Goal: Check status: Check status

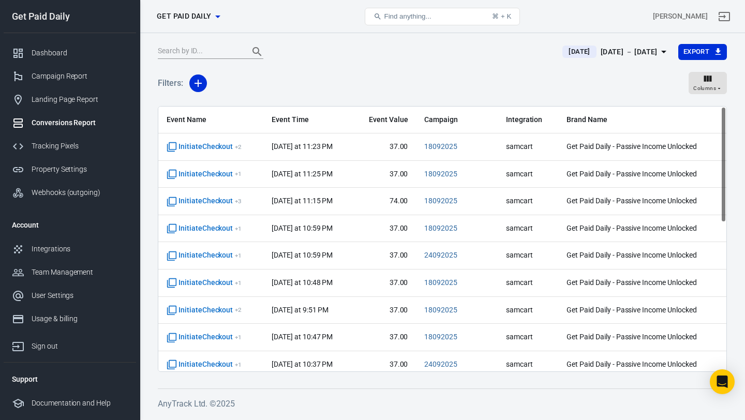
click at [601, 54] on div "[DATE] － [DATE]" at bounding box center [629, 52] width 57 height 13
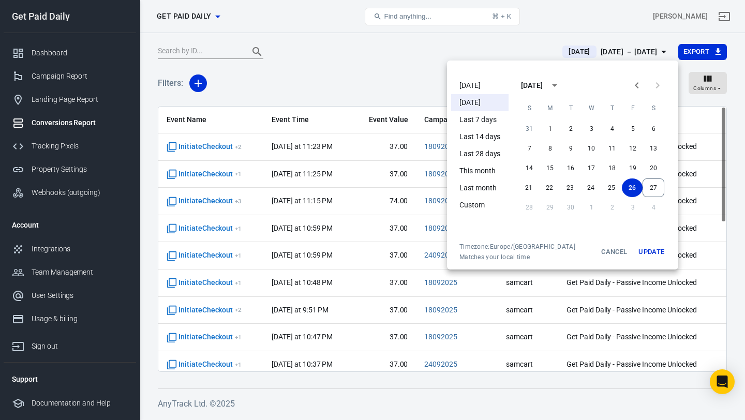
click at [481, 85] on li "[DATE]" at bounding box center [479, 85] width 57 height 17
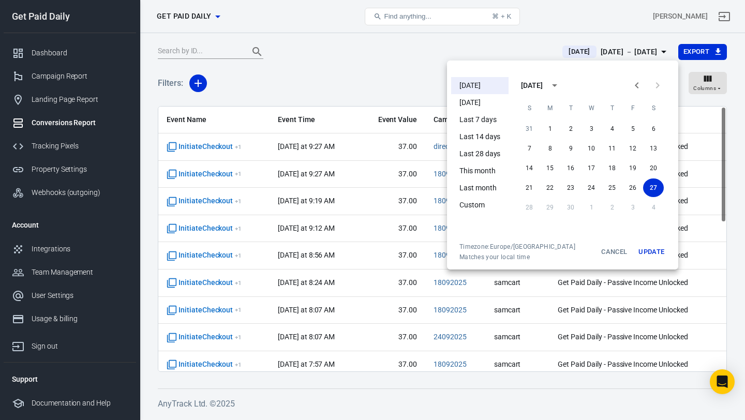
click at [384, 76] on div at bounding box center [372, 210] width 745 height 420
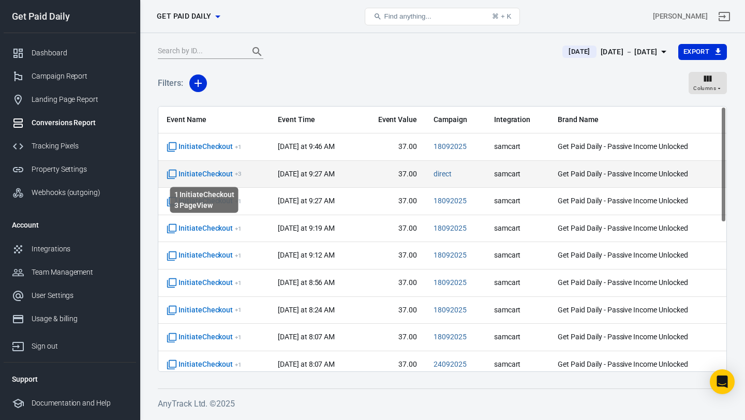
click at [229, 173] on span "InitiateCheckout + 3" at bounding box center [204, 174] width 75 height 10
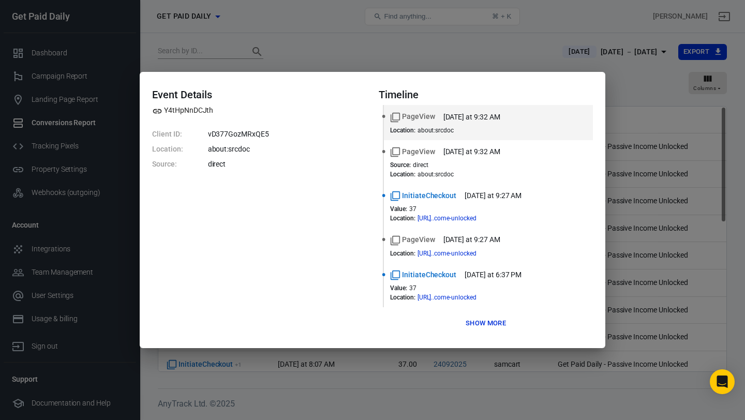
click at [317, 54] on div "Event Details Y4tHpNnDCJth Client ID: vD377GozMRxQE5 Location: about:srcdoc Sou…" at bounding box center [372, 210] width 745 height 420
